Goal: Task Accomplishment & Management: Use online tool/utility

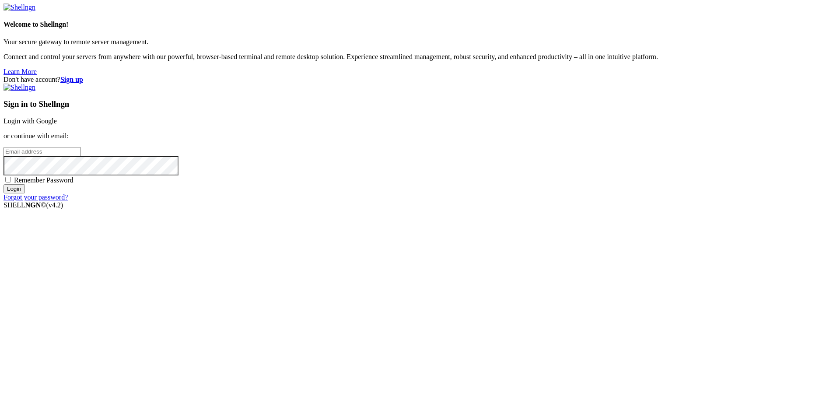
type input "[EMAIL_ADDRESS][DOMAIN_NAME]"
click at [468, 201] on div "Sign in to Shellngn Login with Google or continue with email: int2.lasm@gmail.c…" at bounding box center [420, 143] width 833 height 118
click at [74, 184] on span "Remember Password" at bounding box center [44, 179] width 60 height 7
click at [11, 183] on input "Remember Password" at bounding box center [8, 180] width 6 height 6
checkbox input "true"
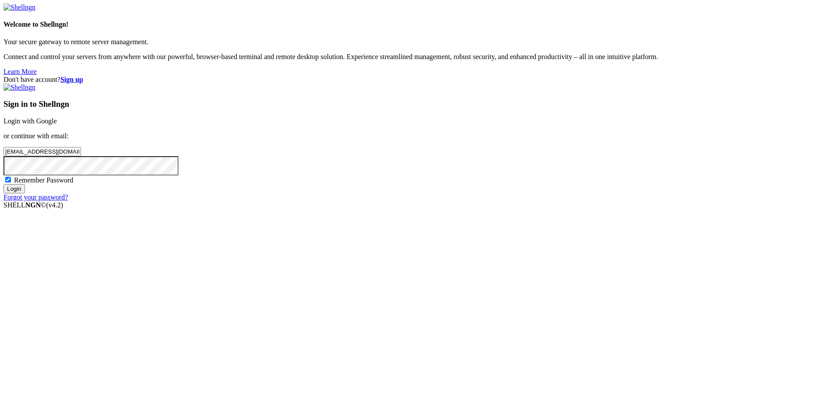
click at [25, 193] on input "Login" at bounding box center [14, 188] width 21 height 9
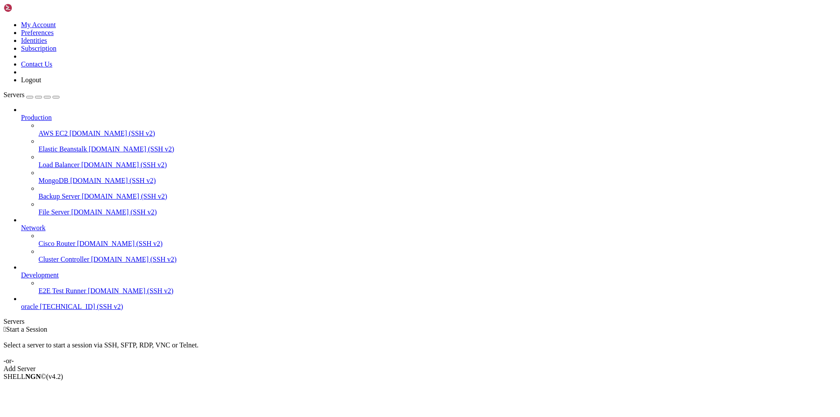
click at [38, 310] on span "oracle" at bounding box center [29, 306] width 17 height 7
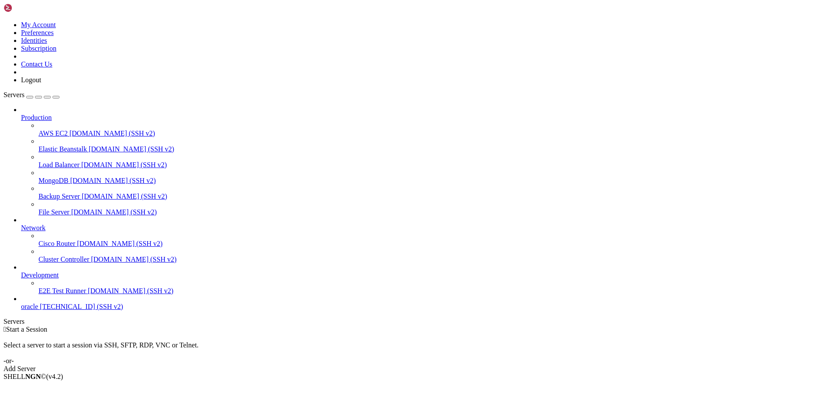
click at [48, 310] on span "[TECHNICAL_ID] (SSH v2)" at bounding box center [81, 306] width 83 height 7
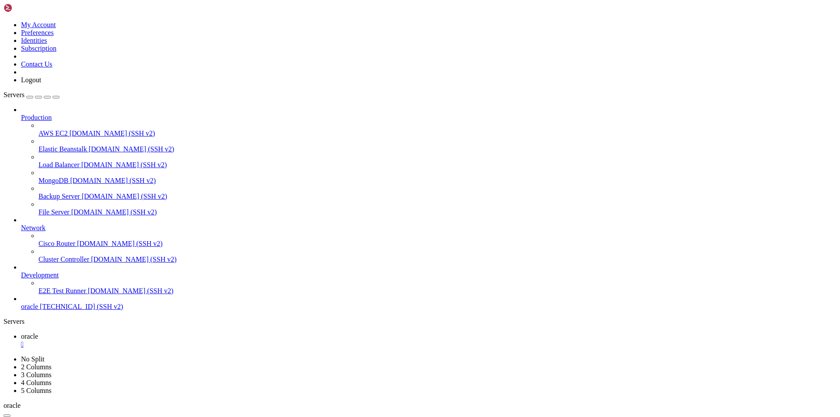
scroll to position [699, 0]
type input "/home/ubuntu/nodejs"
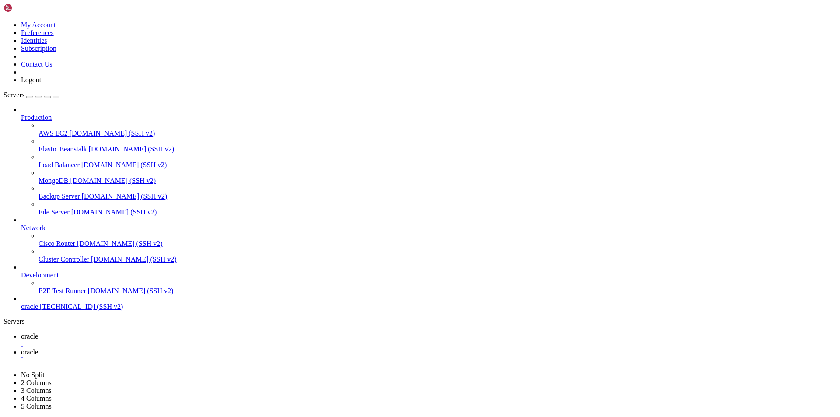
click at [38, 333] on span "oracle" at bounding box center [29, 336] width 17 height 7
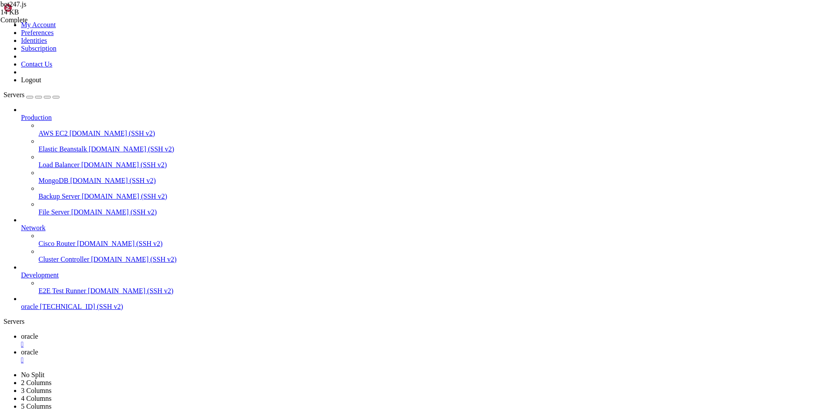
scroll to position [997, 0]
drag, startPoint x: 292, startPoint y: 741, endPoint x: 14, endPoint y: 659, distance: 290.0
click at [38, 348] on span "oracle" at bounding box center [29, 351] width 17 height 7
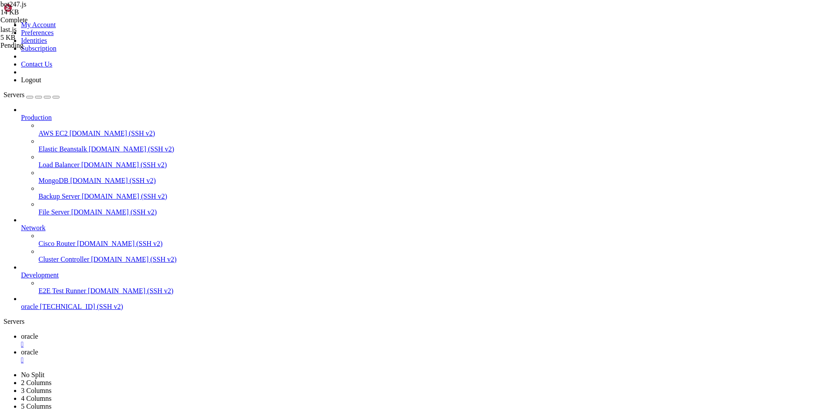
click at [38, 333] on span "oracle" at bounding box center [29, 336] width 17 height 7
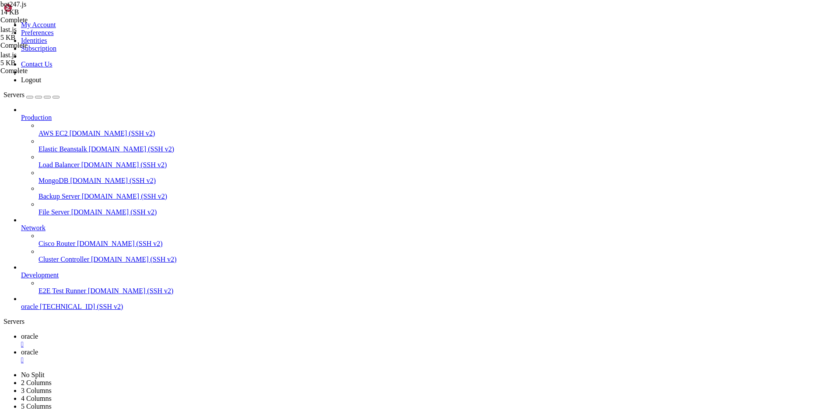
scroll to position [1250, 0]
click at [38, 348] on span "oracle" at bounding box center [29, 351] width 17 height 7
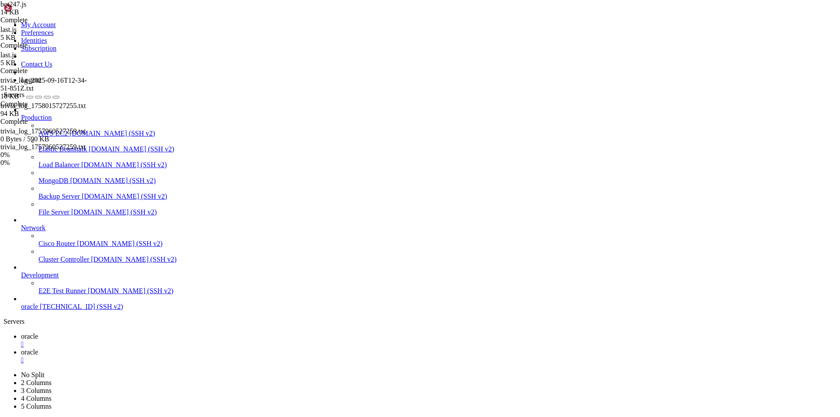
click at [38, 333] on span "oracle" at bounding box center [29, 336] width 17 height 7
drag, startPoint x: 237, startPoint y: 838, endPoint x: 8, endPoint y: 770, distance: 238.8
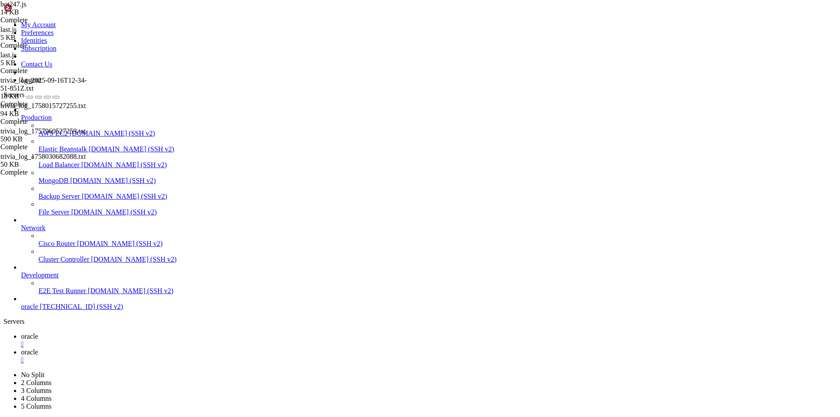
scroll to position [3155, 0]
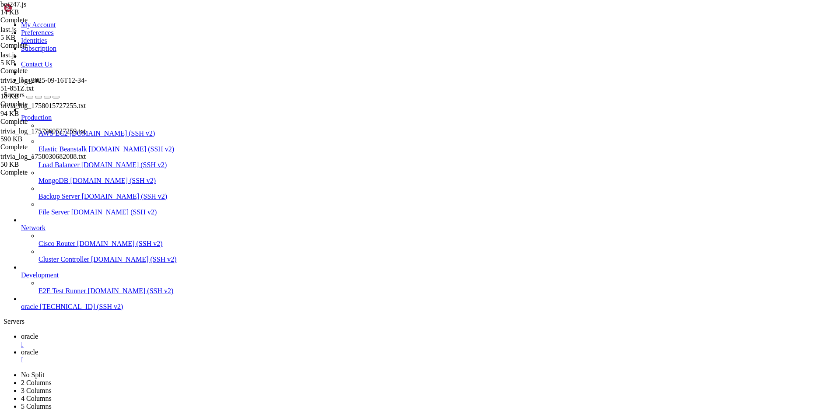
drag, startPoint x: 393, startPoint y: 830, endPoint x: 8, endPoint y: 798, distance: 386.9
click at [38, 348] on span "oracle" at bounding box center [29, 351] width 17 height 7
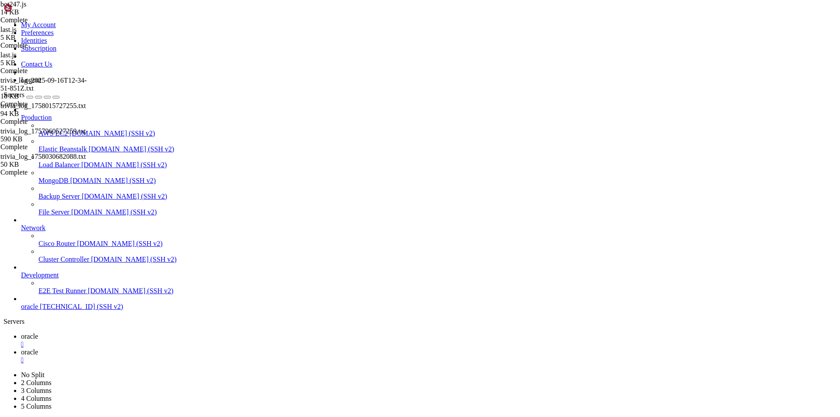
click at [38, 333] on span "oracle" at bounding box center [29, 336] width 17 height 7
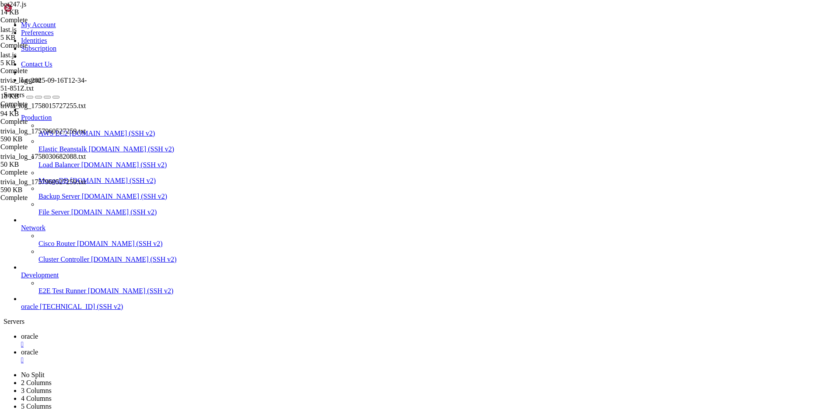
click at [21, 348] on icon at bounding box center [21, 351] width 0 height 7
click at [38, 333] on span "oracle" at bounding box center [29, 336] width 17 height 7
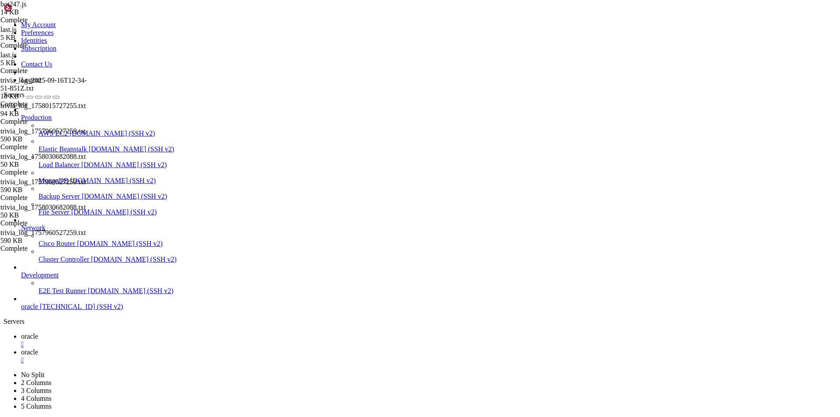
drag, startPoint x: 489, startPoint y: 770, endPoint x: 11, endPoint y: 714, distance: 481.3
